Goal: Task Accomplishment & Management: Use online tool/utility

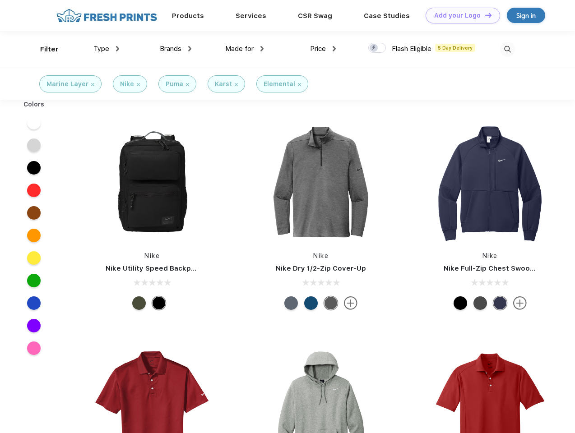
click at [459, 15] on link "Add your Logo Design Tool" at bounding box center [463, 16] width 74 height 16
click at [0, 0] on div "Design Tool" at bounding box center [0, 0] width 0 height 0
click at [484, 15] on link "Add your Logo Design Tool" at bounding box center [463, 16] width 74 height 16
click at [43, 49] on div "Filter" at bounding box center [49, 49] width 19 height 10
click at [107, 49] on span "Type" at bounding box center [101, 49] width 16 height 8
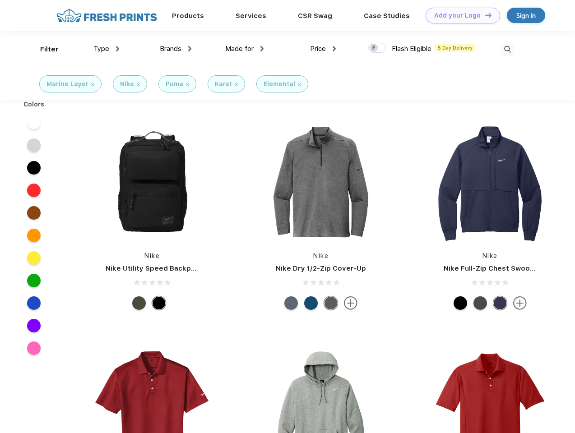
click at [176, 49] on span "Brands" at bounding box center [171, 49] width 22 height 8
click at [245, 49] on span "Made for" at bounding box center [239, 49] width 28 height 8
click at [323, 49] on span "Price" at bounding box center [318, 49] width 16 height 8
click at [377, 48] on div at bounding box center [377, 48] width 18 height 10
click at [374, 48] on input "checkbox" at bounding box center [371, 45] width 6 height 6
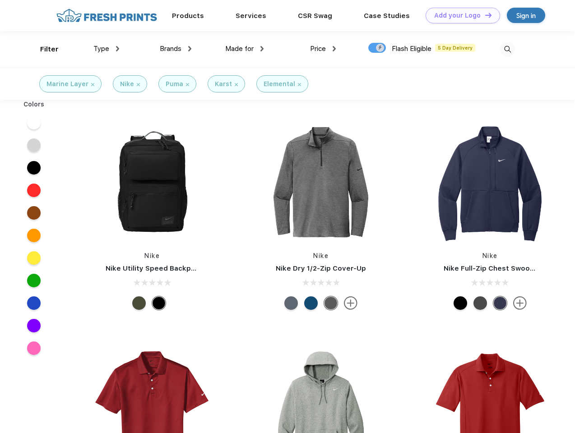
click at [507, 49] on img at bounding box center [507, 49] width 15 height 15
